Goal: Use online tool/utility: Utilize a website feature to perform a specific function

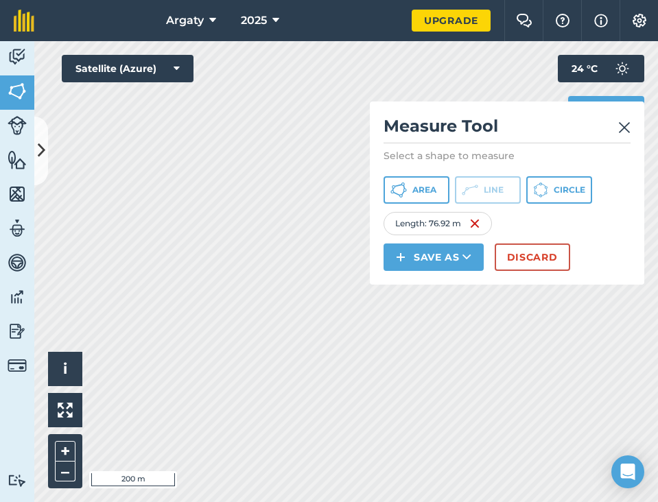
click at [628, 121] on img at bounding box center [624, 127] width 12 height 16
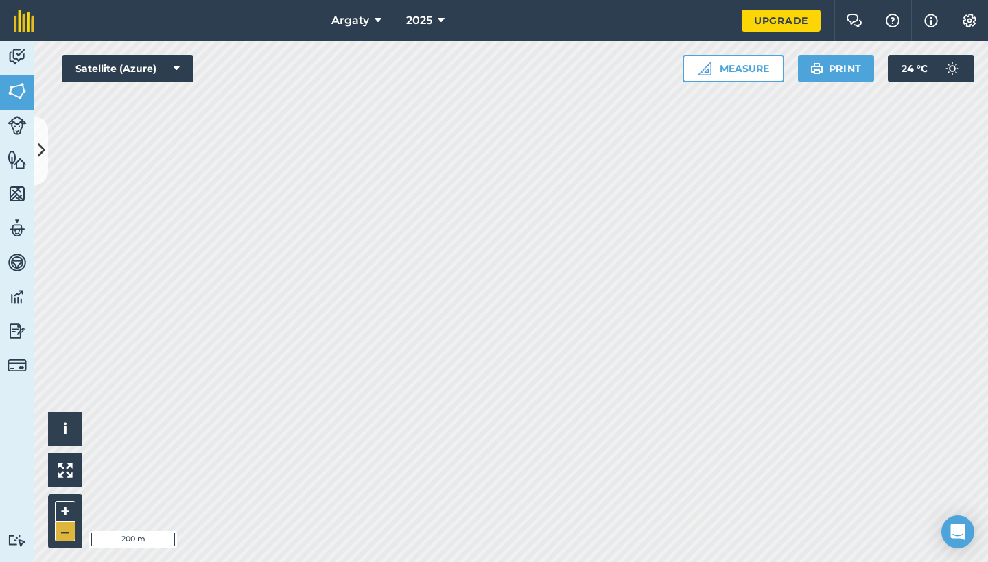
click at [65, 501] on button "–" at bounding box center [65, 532] width 21 height 20
click at [657, 68] on button "Measure" at bounding box center [734, 68] width 102 height 27
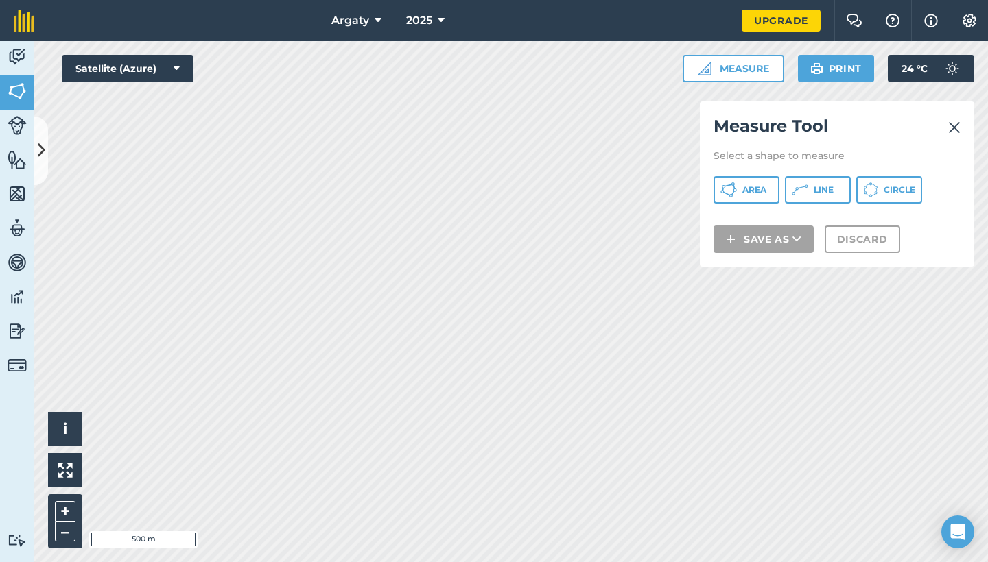
click at [657, 189] on button "Area" at bounding box center [746, 189] width 66 height 27
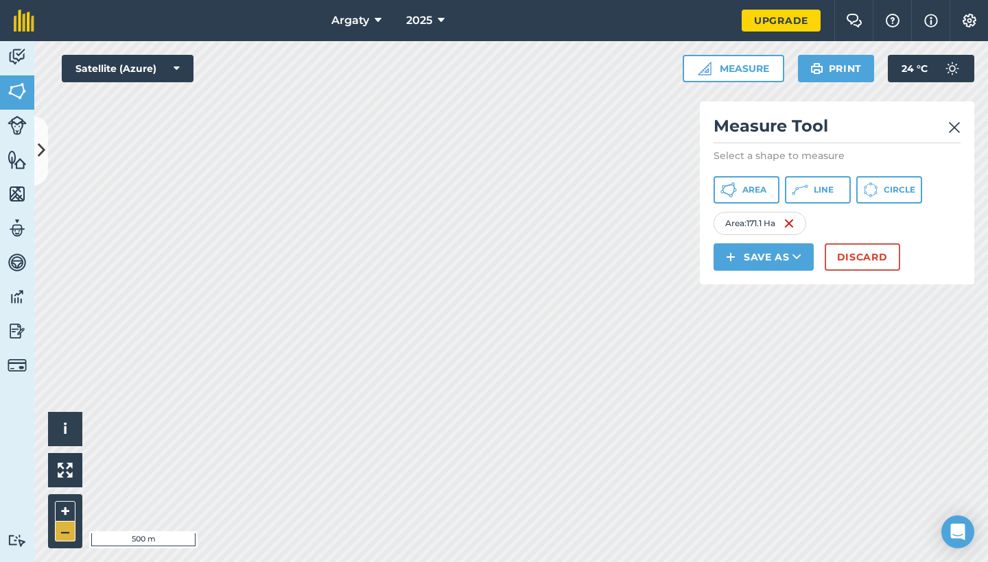
click at [63, 501] on button "–" at bounding box center [65, 532] width 21 height 20
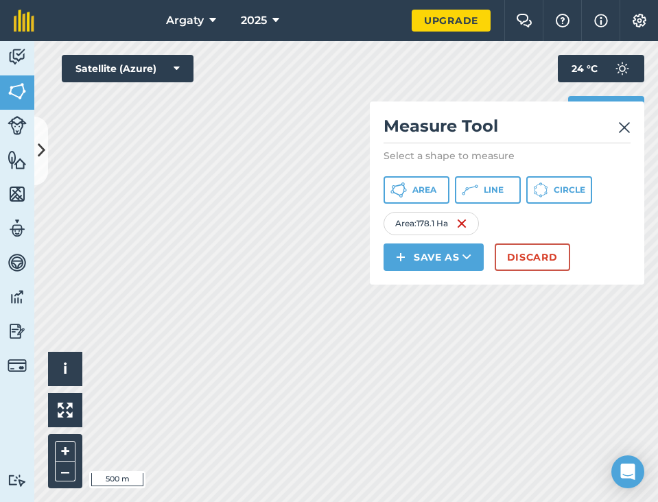
click at [523, 253] on button "Discard" at bounding box center [532, 257] width 75 height 27
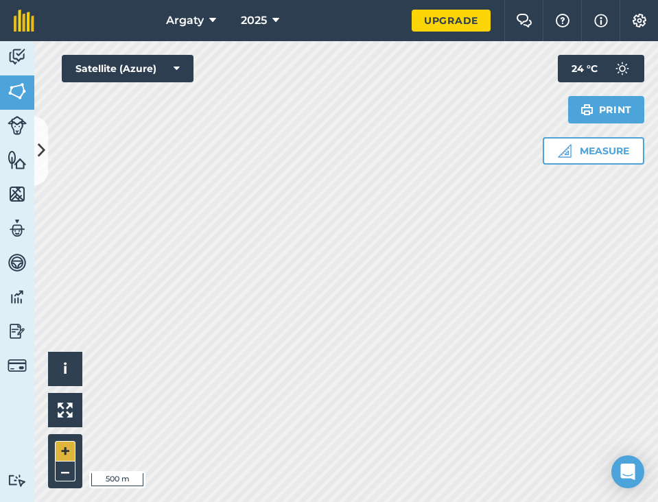
click at [62, 447] on button "+" at bounding box center [65, 451] width 21 height 21
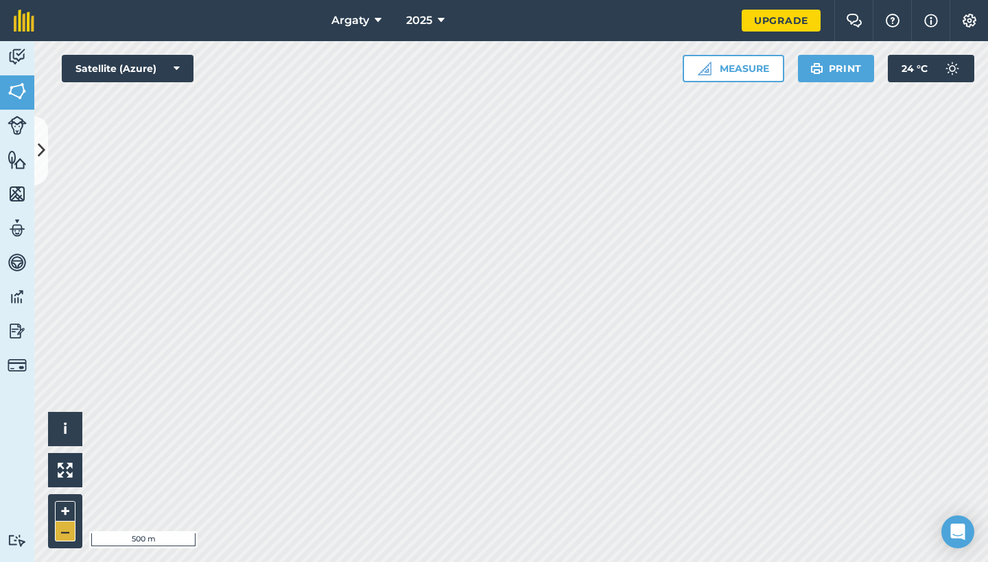
click at [63, 501] on button "–" at bounding box center [65, 532] width 21 height 20
click at [63, 501] on button "+" at bounding box center [65, 511] width 21 height 21
click at [65, 501] on button "+" at bounding box center [65, 511] width 21 height 21
click at [62, 501] on button "+" at bounding box center [65, 511] width 21 height 21
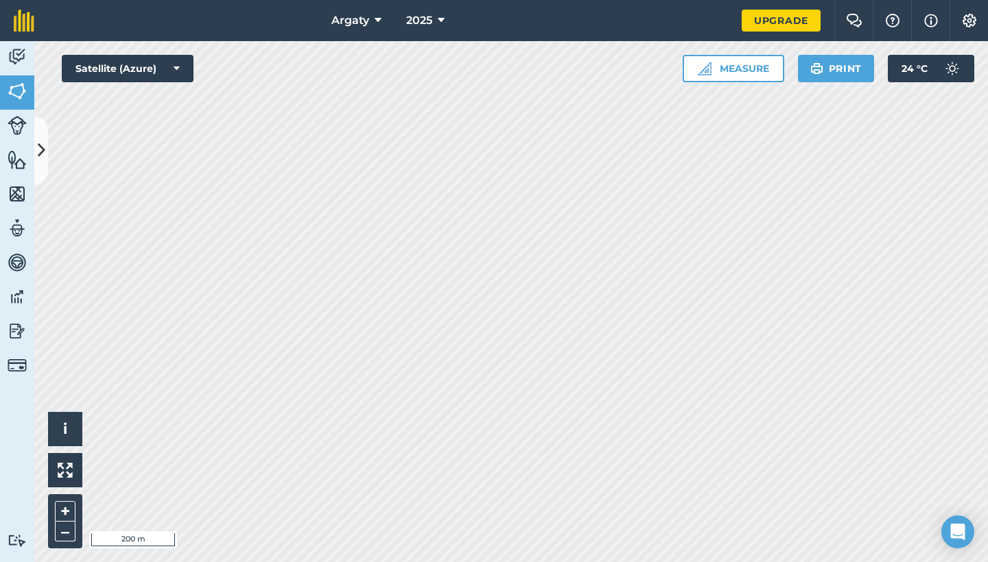
click at [657, 71] on button "Measure" at bounding box center [734, 68] width 102 height 27
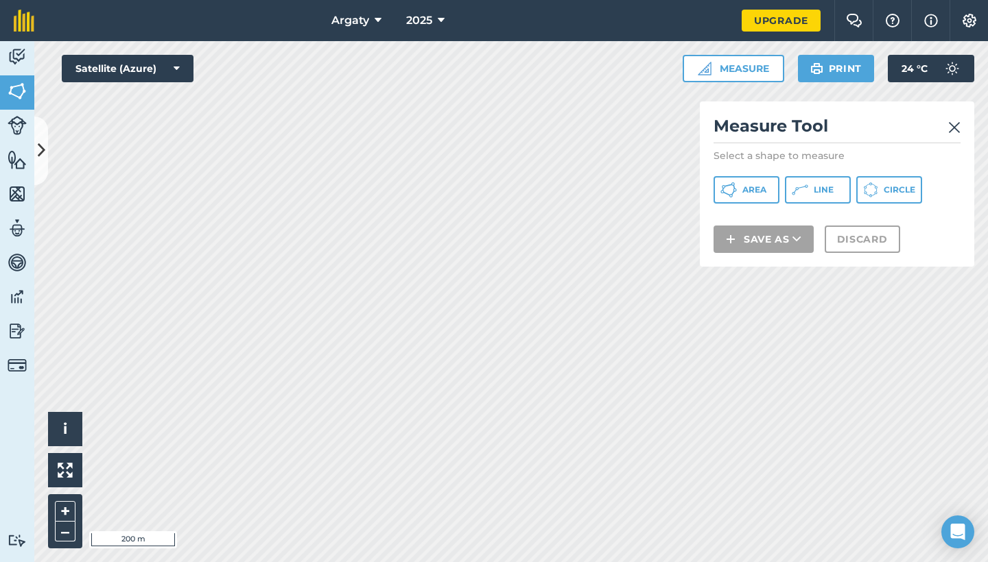
click at [657, 193] on span "Line" at bounding box center [824, 190] width 20 height 11
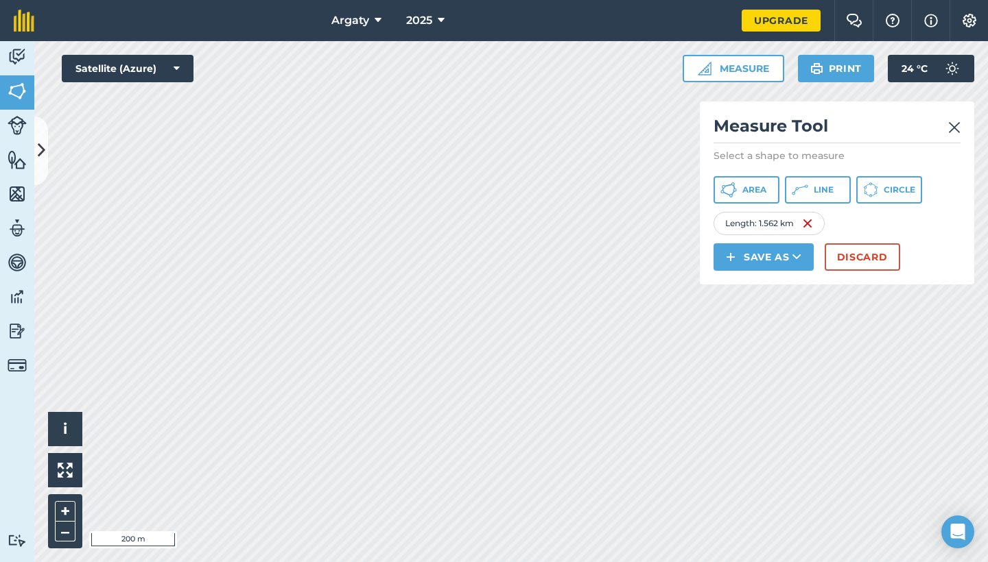
click at [657, 195] on icon at bounding box center [728, 190] width 16 height 16
click at [657, 267] on button "Discard" at bounding box center [862, 257] width 75 height 27
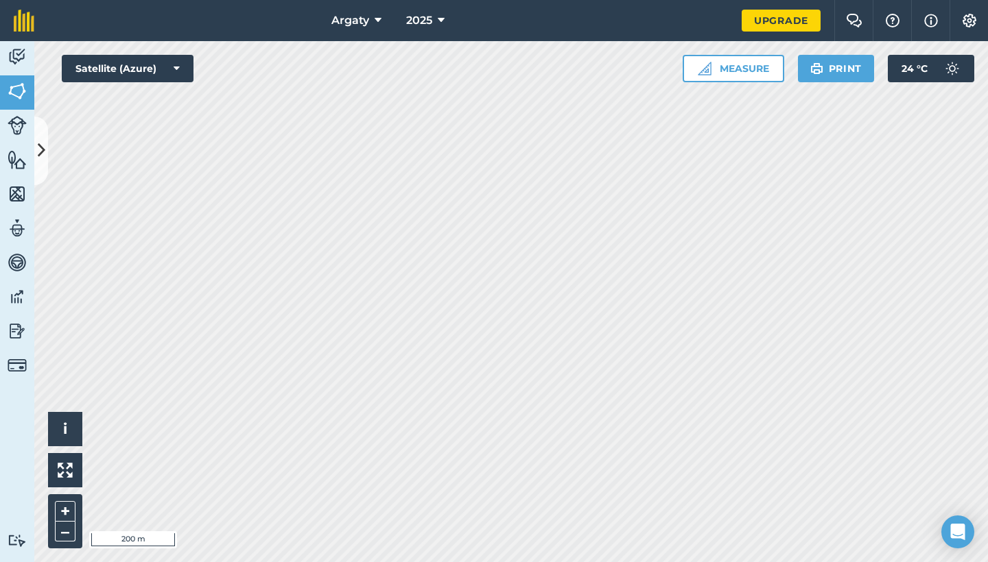
click at [657, 76] on button "Measure" at bounding box center [734, 68] width 102 height 27
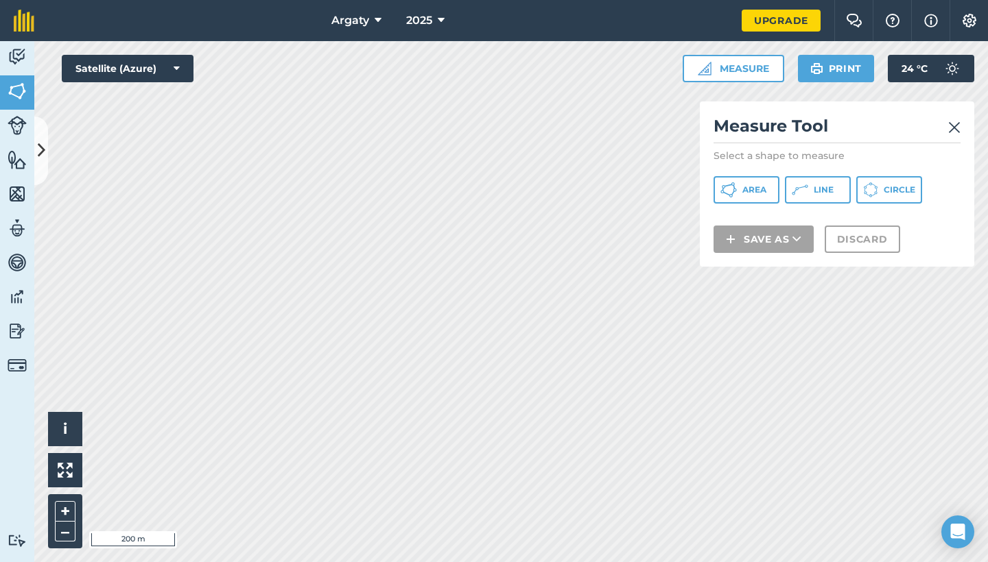
click at [657, 193] on span "Line" at bounding box center [824, 190] width 20 height 11
click at [657, 127] on img at bounding box center [954, 127] width 12 height 16
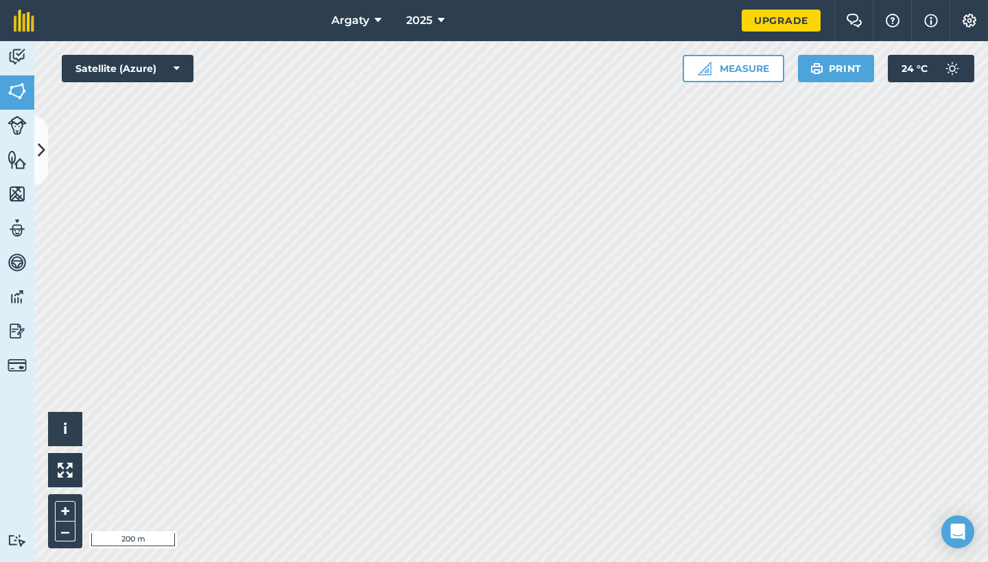
click at [657, 69] on button "Measure" at bounding box center [734, 68] width 102 height 27
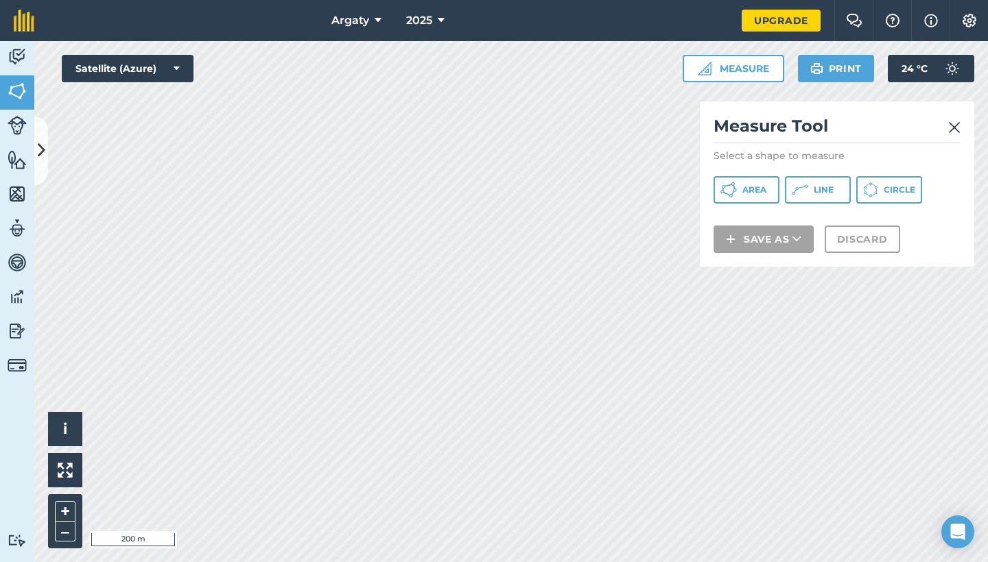
click at [657, 194] on span "Line" at bounding box center [824, 190] width 20 height 11
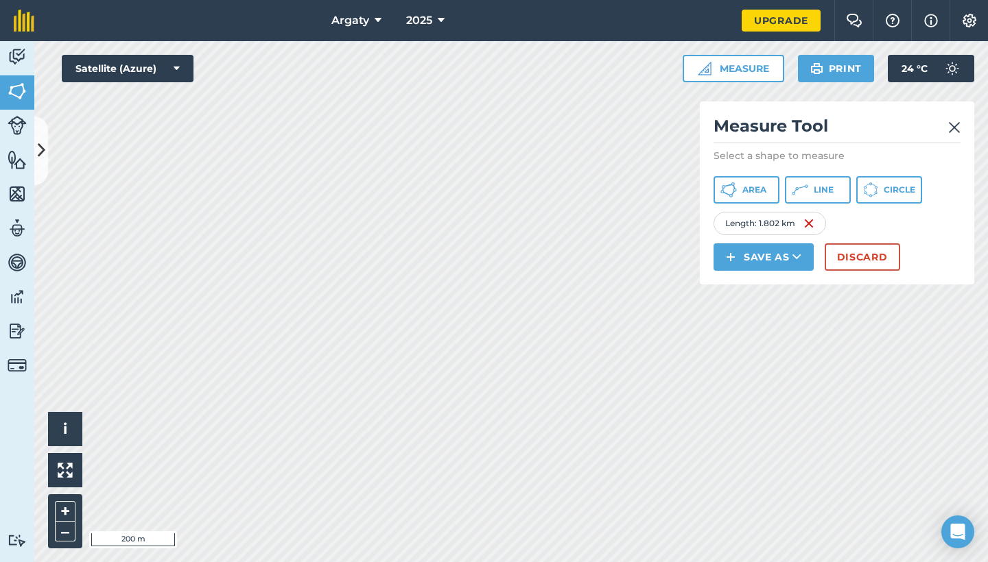
click at [657, 257] on button "Discard" at bounding box center [862, 257] width 75 height 27
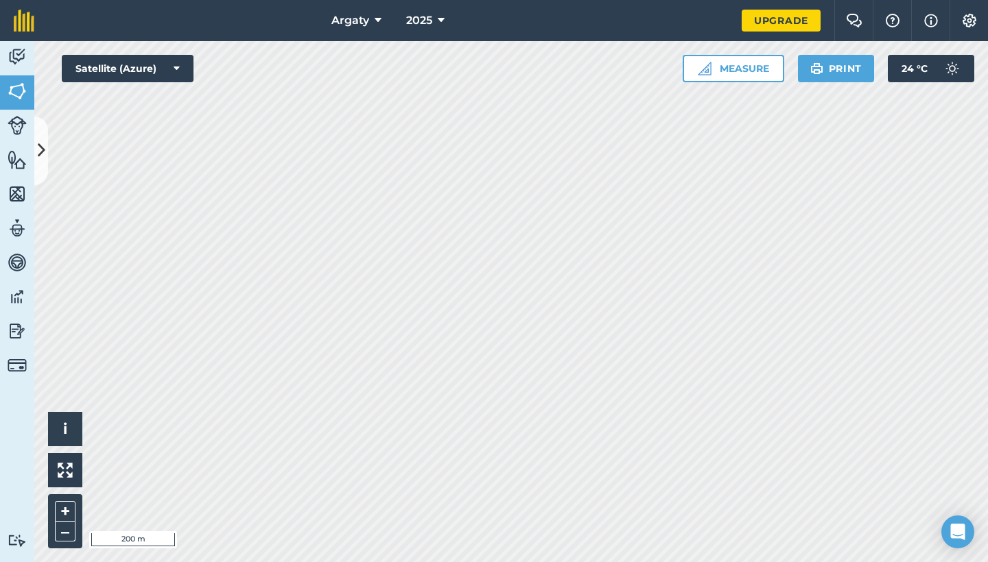
click at [657, 72] on button "Measure" at bounding box center [734, 68] width 102 height 27
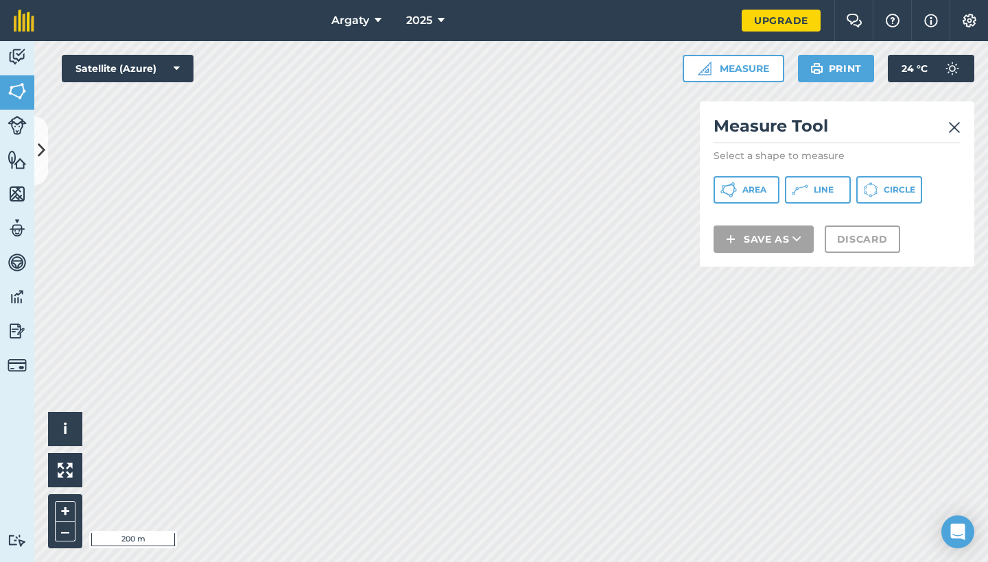
click at [657, 193] on button "Line" at bounding box center [818, 189] width 66 height 27
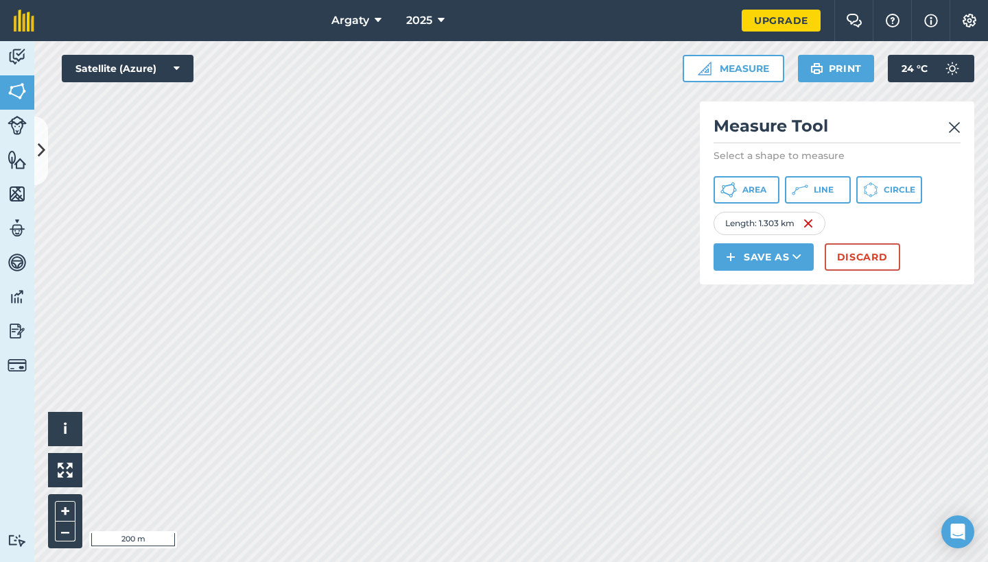
click at [657, 198] on button "Area" at bounding box center [746, 189] width 66 height 27
click at [657, 257] on button "Save as" at bounding box center [763, 257] width 100 height 27
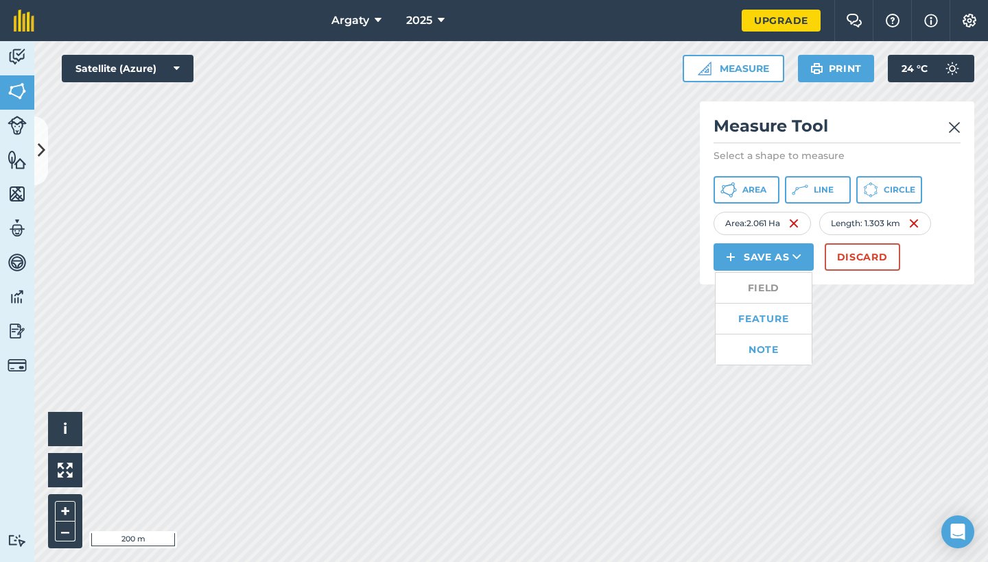
click at [657, 353] on link "Note" at bounding box center [763, 350] width 96 height 30
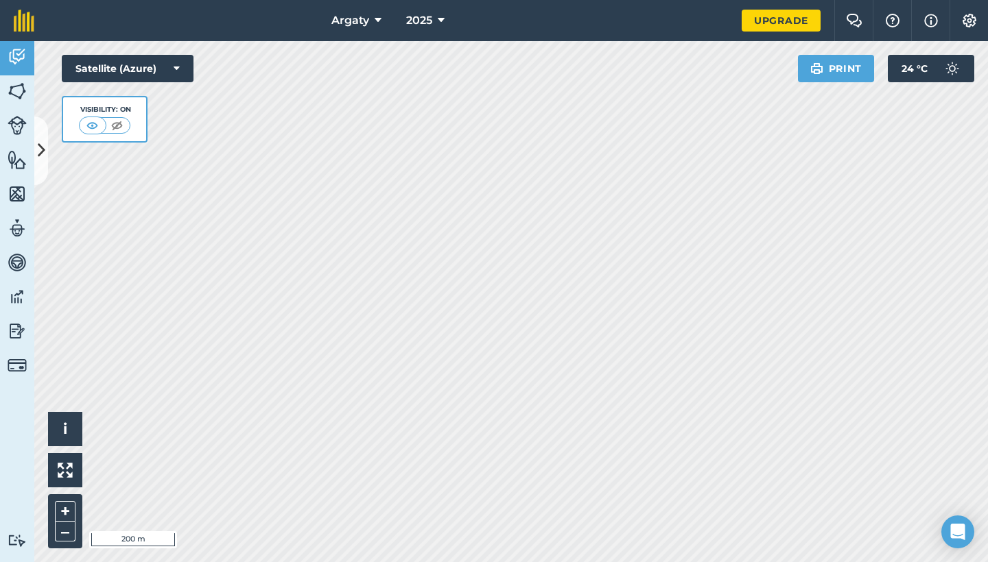
click at [21, 97] on img at bounding box center [17, 91] width 19 height 21
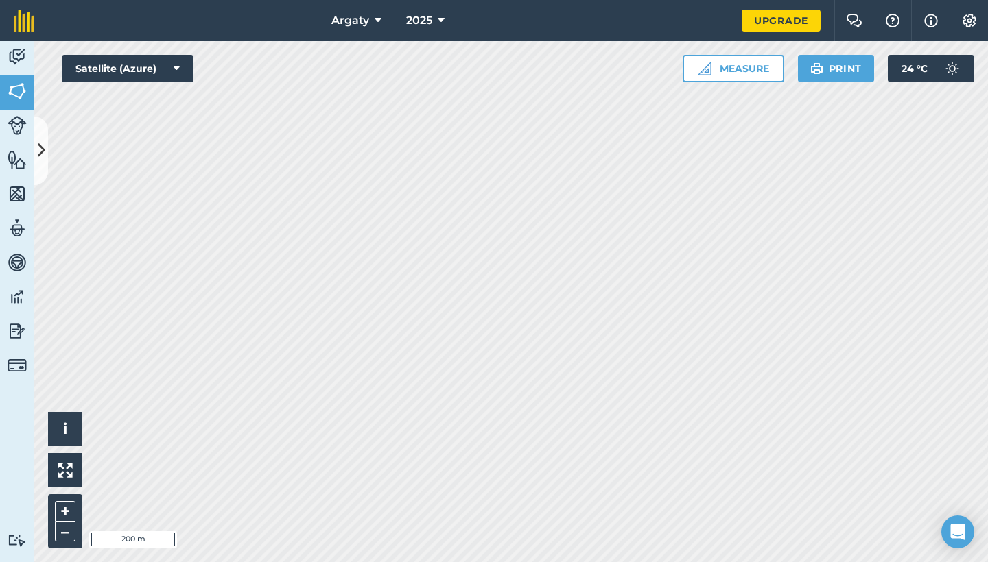
click at [657, 77] on button "Measure" at bounding box center [734, 68] width 102 height 27
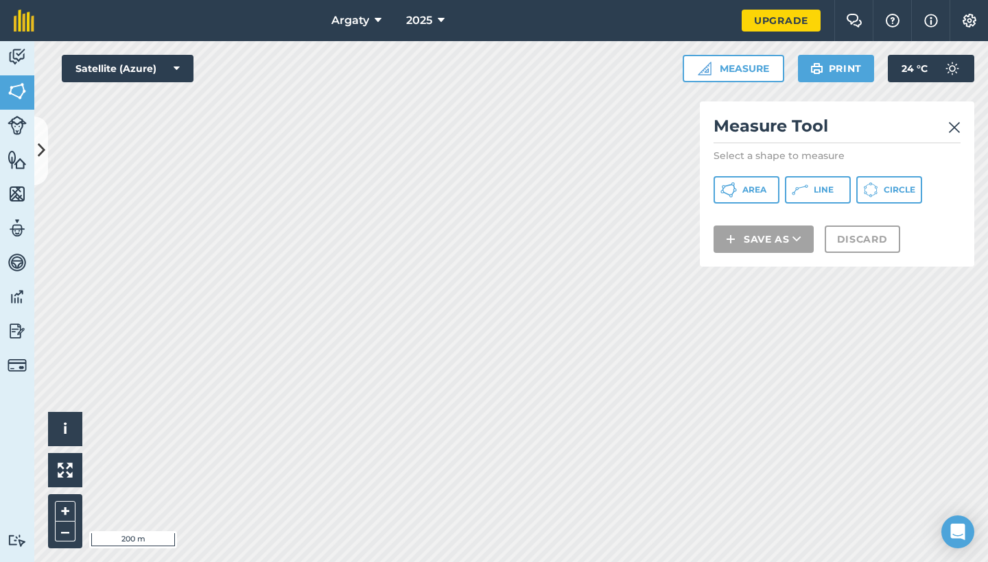
click at [657, 191] on span "Line" at bounding box center [824, 190] width 20 height 11
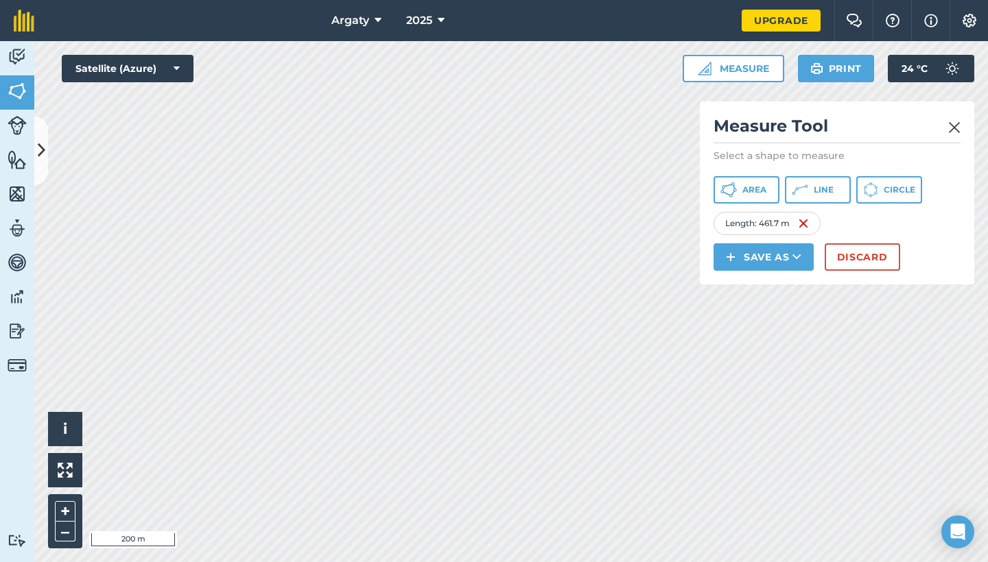
click at [657, 126] on img at bounding box center [954, 127] width 12 height 16
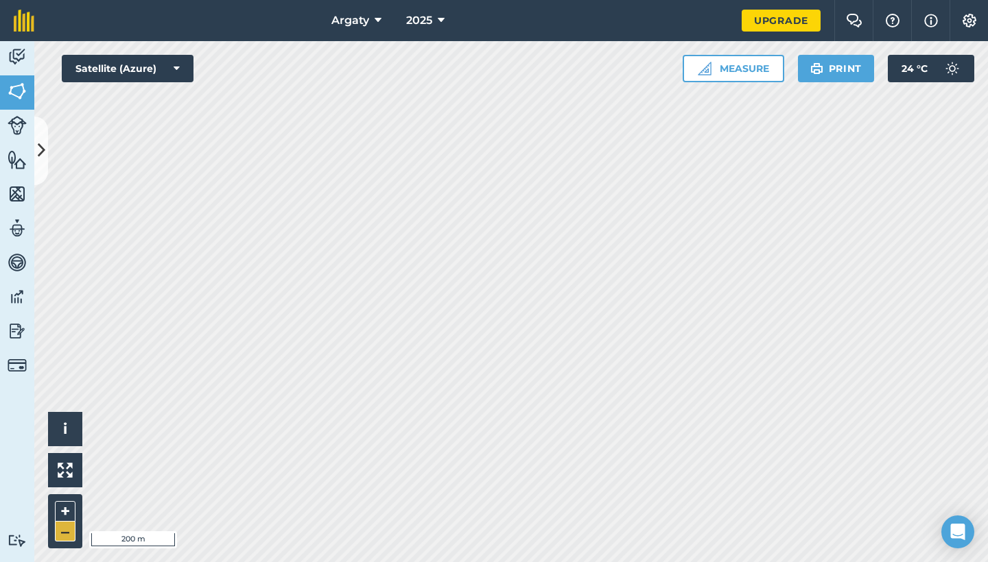
click at [59, 501] on button "–" at bounding box center [65, 532] width 21 height 20
click at [657, 71] on button "Measure" at bounding box center [734, 68] width 102 height 27
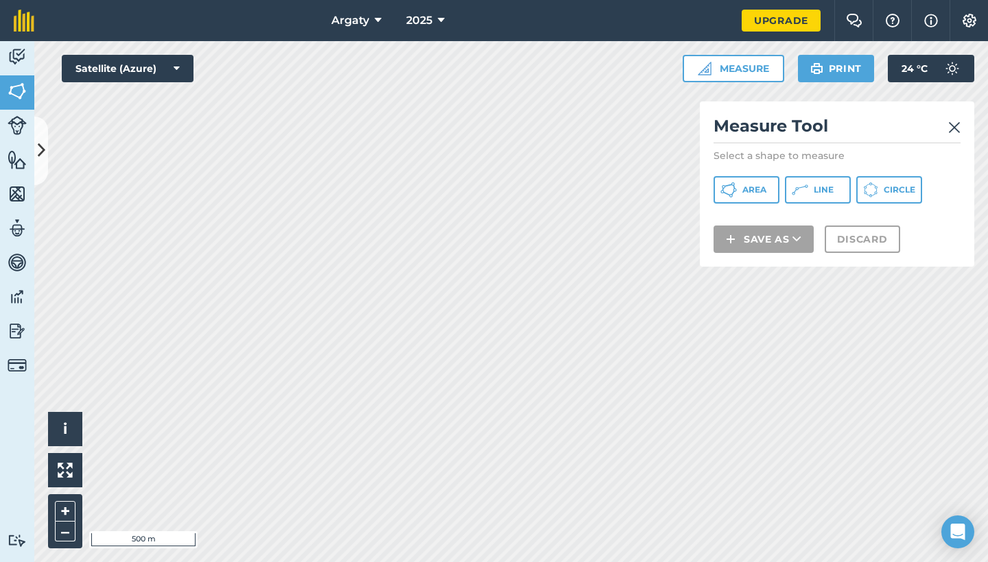
click at [657, 186] on span "Line" at bounding box center [824, 190] width 20 height 11
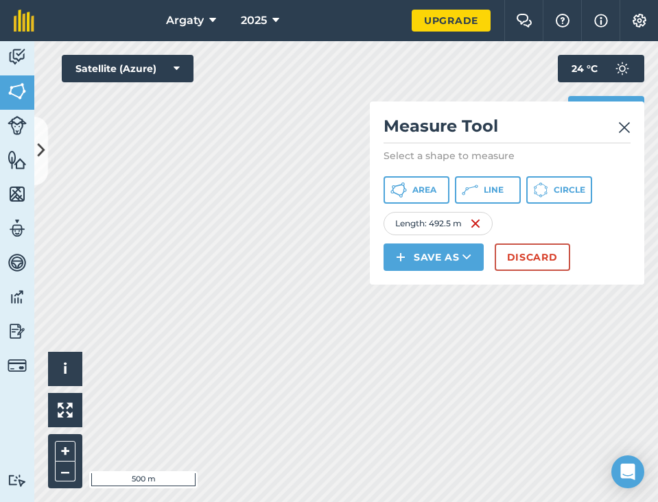
click at [534, 252] on button "Discard" at bounding box center [532, 257] width 75 height 27
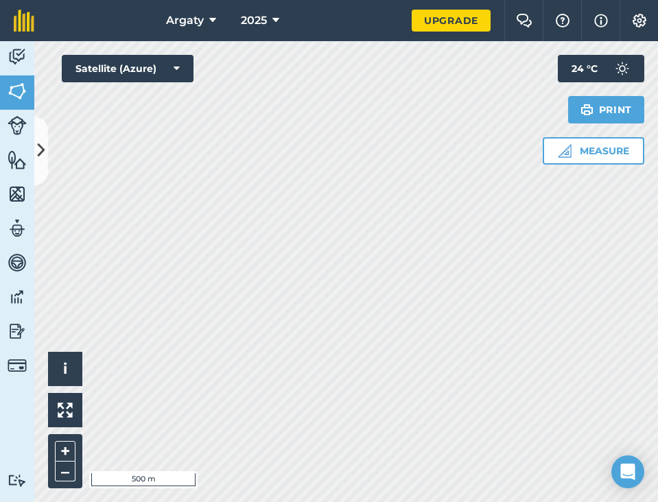
drag, startPoint x: 593, startPoint y: 153, endPoint x: 591, endPoint y: 64, distance: 88.5
click at [591, 64] on div "Measure Print 24 ° C" at bounding box center [594, 110] width 102 height 110
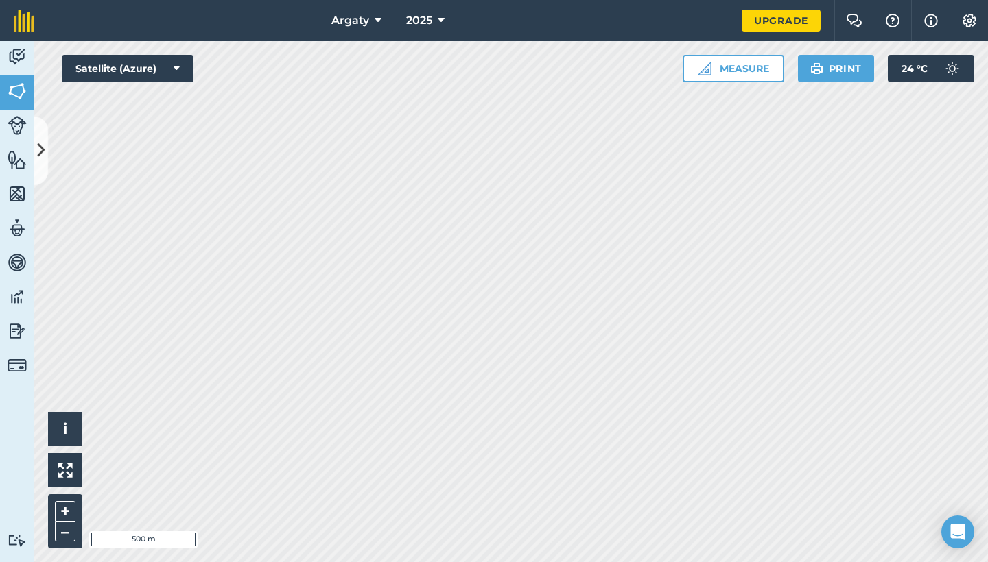
click at [139, 63] on button "Satellite (Azure)" at bounding box center [128, 68] width 132 height 27
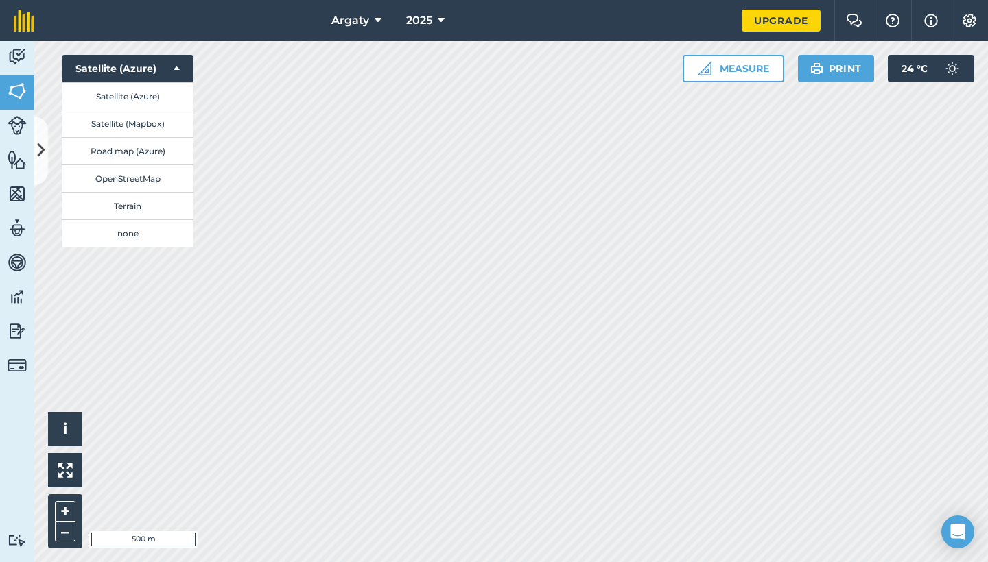
click at [130, 127] on button "Satellite (Mapbox)" at bounding box center [128, 123] width 132 height 27
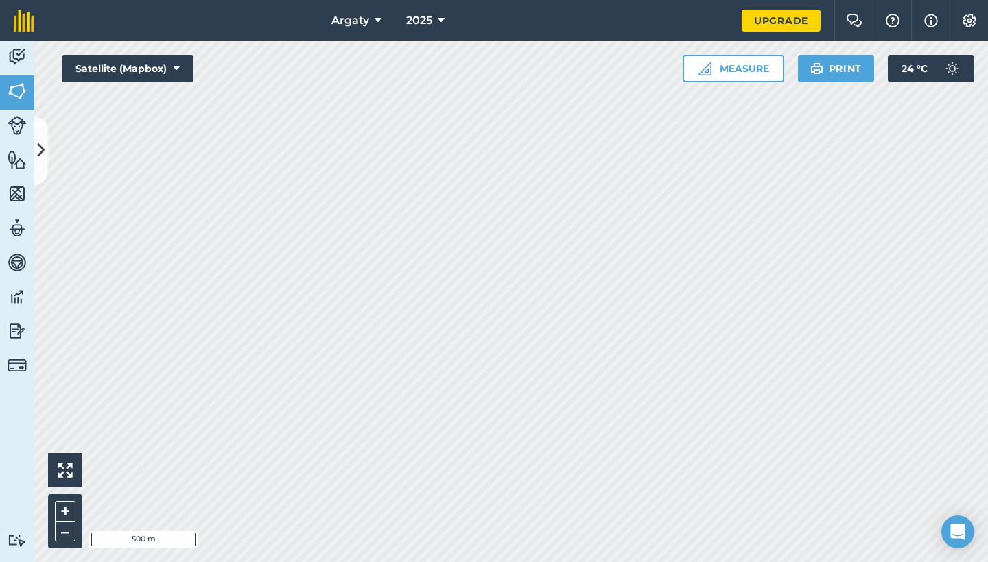
click at [150, 75] on button "Satellite (Mapbox)" at bounding box center [128, 68] width 132 height 27
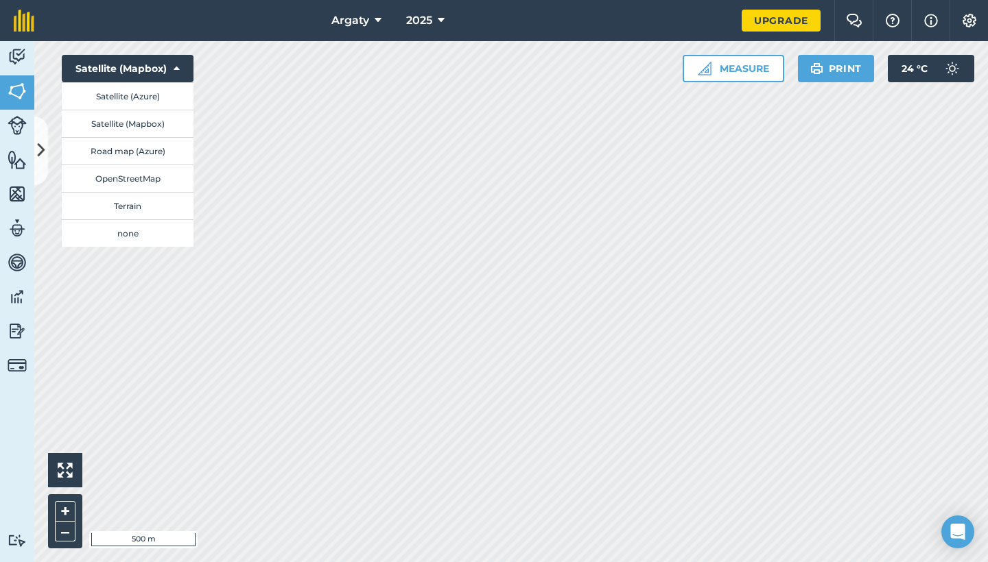
click at [132, 156] on button "Road map (Azure)" at bounding box center [128, 150] width 132 height 27
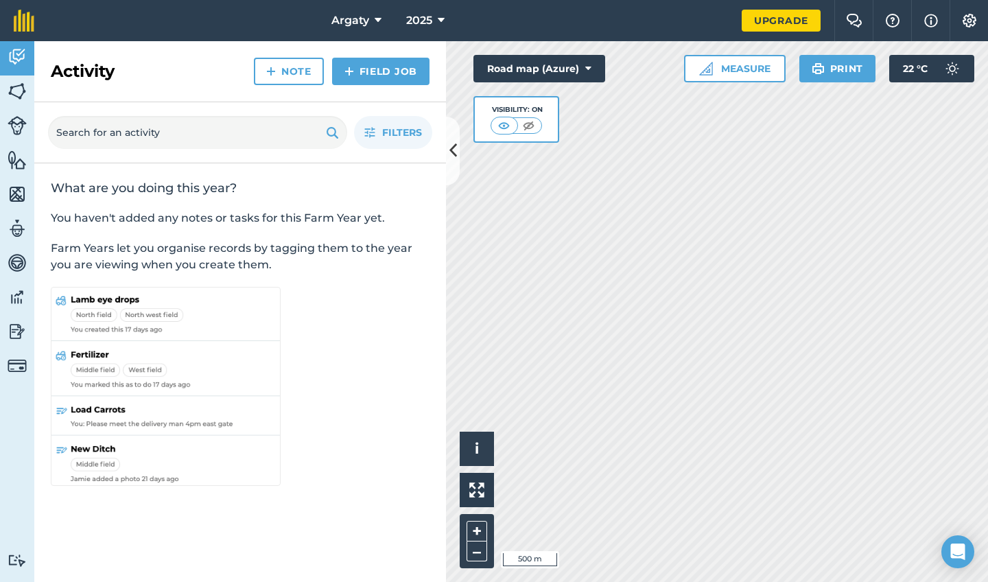
click at [454, 149] on icon at bounding box center [453, 151] width 8 height 24
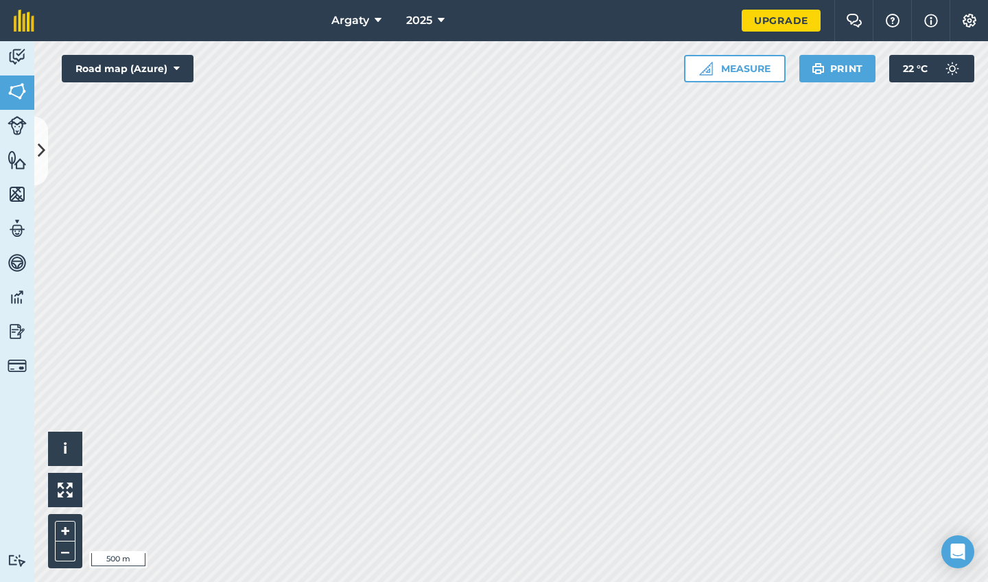
click at [119, 72] on button "Road map (Azure)" at bounding box center [128, 68] width 132 height 27
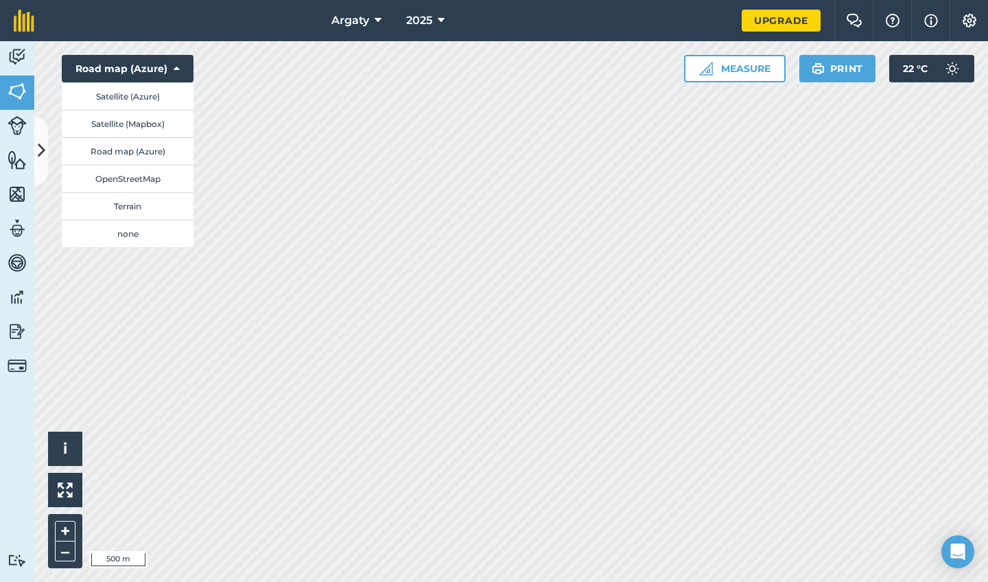
click at [149, 232] on button "none" at bounding box center [128, 233] width 132 height 27
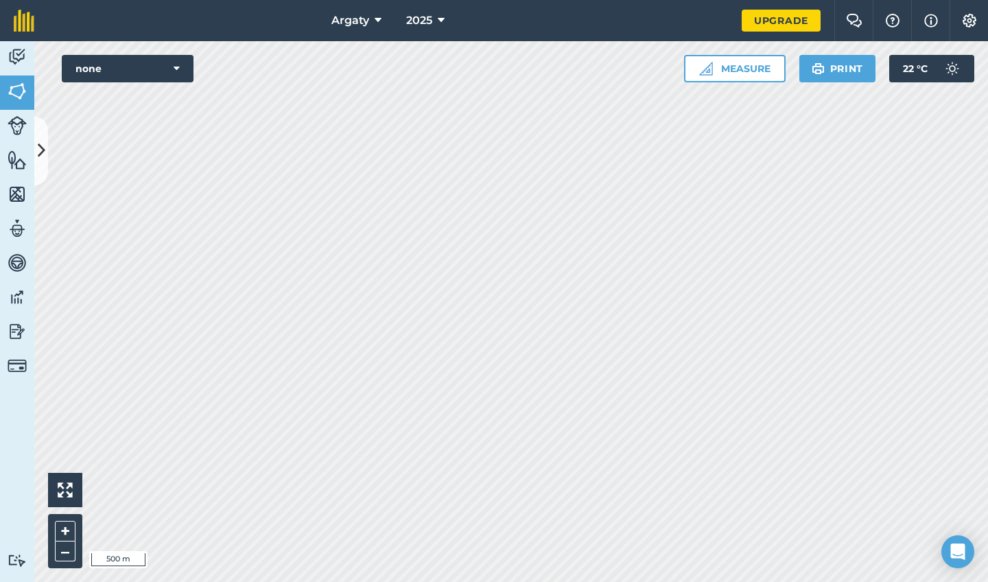
click at [137, 74] on button "none" at bounding box center [128, 68] width 132 height 27
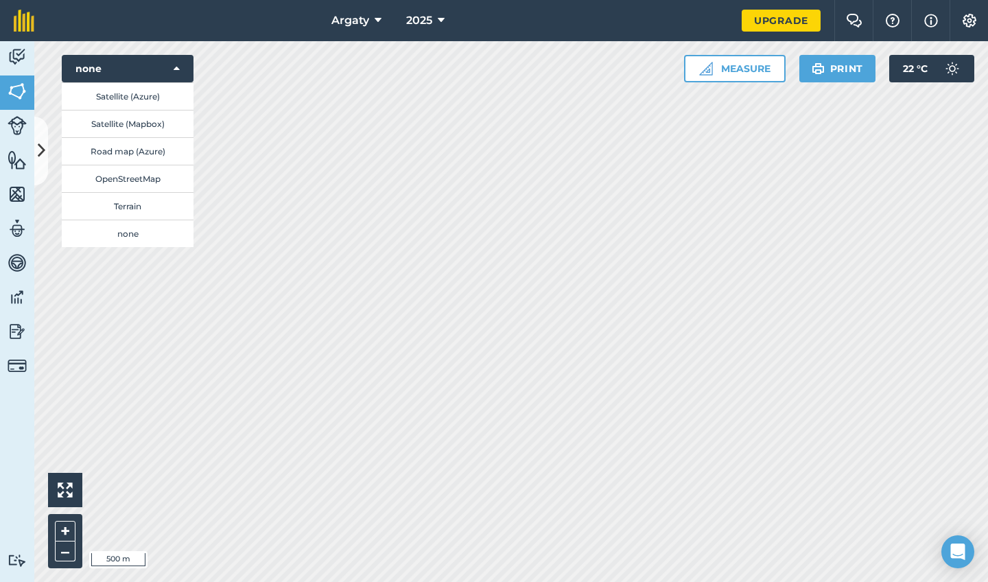
click at [130, 204] on button "Terrain" at bounding box center [128, 205] width 132 height 27
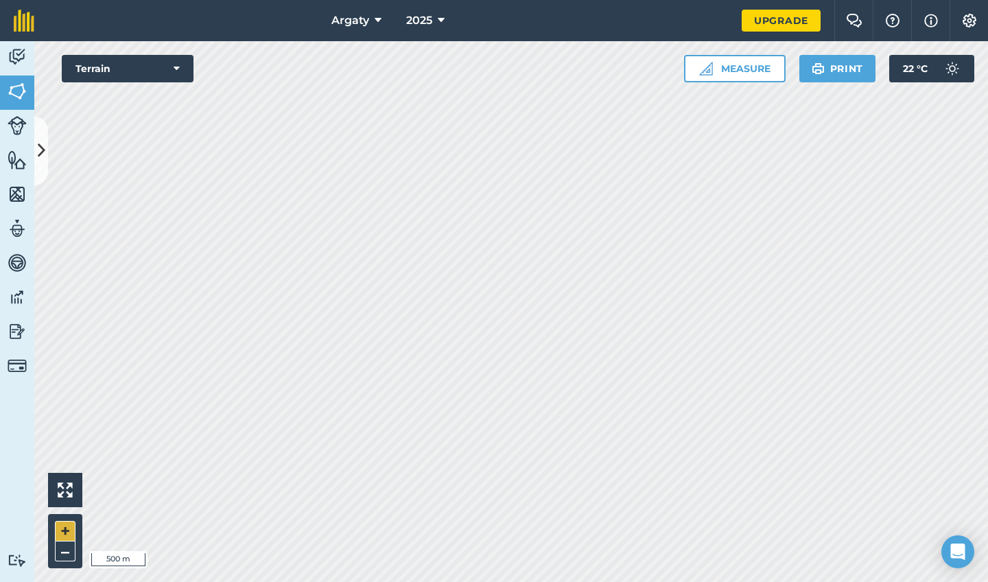
click at [67, 521] on button "+" at bounding box center [65, 531] width 21 height 21
click at [69, 521] on button "–" at bounding box center [65, 551] width 21 height 20
